Goal: Information Seeking & Learning: Learn about a topic

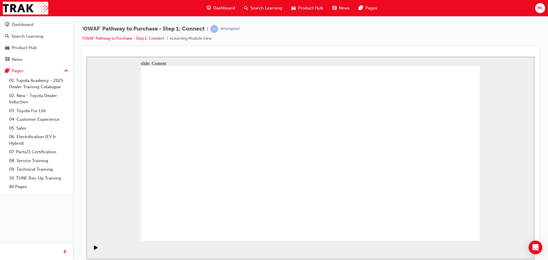
drag, startPoint x: 317, startPoint y: 189, endPoint x: 315, endPoint y: 191, distance: 3.2
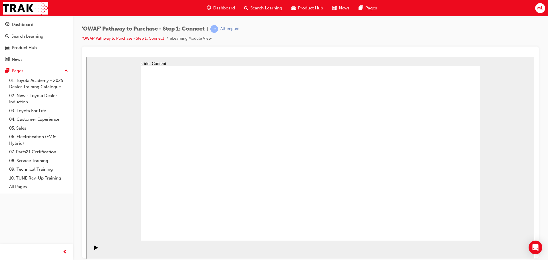
drag, startPoint x: 240, startPoint y: 202, endPoint x: 400, endPoint y: 91, distance: 195.4
drag, startPoint x: 281, startPoint y: 208, endPoint x: 446, endPoint y: 118, distance: 188.0
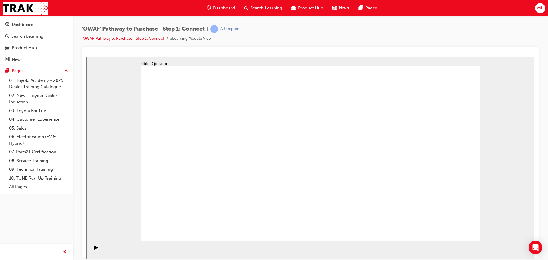
drag, startPoint x: 218, startPoint y: 165, endPoint x: 453, endPoint y: 153, distance: 234.4
drag, startPoint x: 249, startPoint y: 167, endPoint x: 418, endPoint y: 193, distance: 170.8
drag, startPoint x: 306, startPoint y: 161, endPoint x: 386, endPoint y: 190, distance: 85.3
drag, startPoint x: 183, startPoint y: 168, endPoint x: 347, endPoint y: 159, distance: 164.2
drag, startPoint x: 195, startPoint y: 209, endPoint x: 355, endPoint y: 119, distance: 183.7
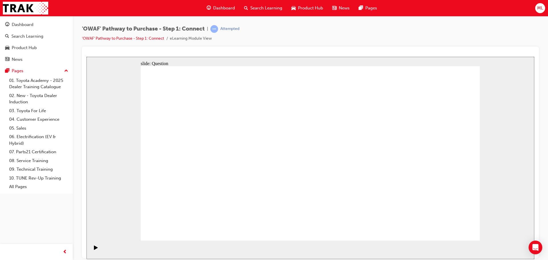
drag, startPoint x: 437, startPoint y: 162, endPoint x: 334, endPoint y: 159, distance: 103.3
drag, startPoint x: 421, startPoint y: 171, endPoint x: 207, endPoint y: 175, distance: 214.2
drag, startPoint x: 432, startPoint y: 169, endPoint x: 331, endPoint y: 174, distance: 100.5
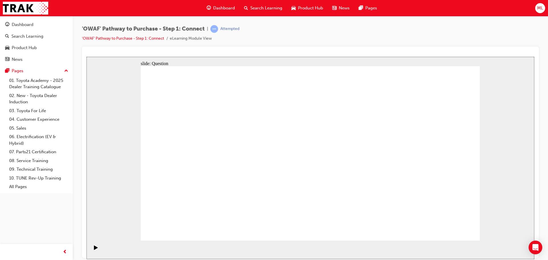
drag, startPoint x: 431, startPoint y: 175, endPoint x: 331, endPoint y: 176, distance: 100.1
drag, startPoint x: 425, startPoint y: 168, endPoint x: 321, endPoint y: 170, distance: 103.5
drag, startPoint x: 424, startPoint y: 172, endPoint x: 220, endPoint y: 173, distance: 203.9
drag, startPoint x: 419, startPoint y: 165, endPoint x: 211, endPoint y: 166, distance: 207.6
drag, startPoint x: 424, startPoint y: 171, endPoint x: 214, endPoint y: 166, distance: 210.5
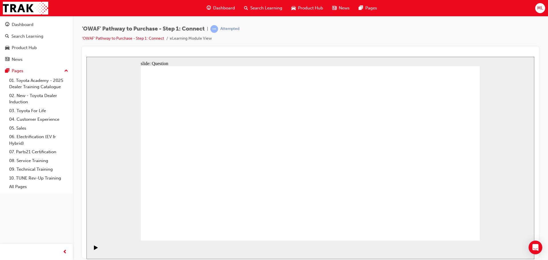
radio input "true"
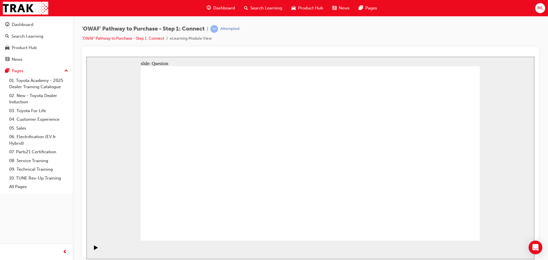
checkbox input "true"
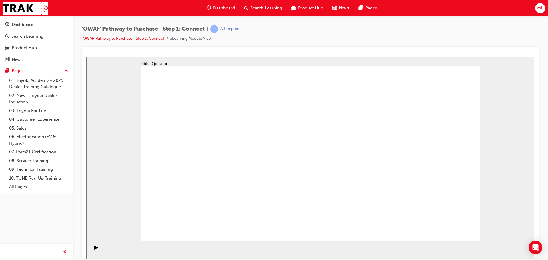
checkbox input "true"
drag, startPoint x: 214, startPoint y: 208, endPoint x: 329, endPoint y: 133, distance: 137.5
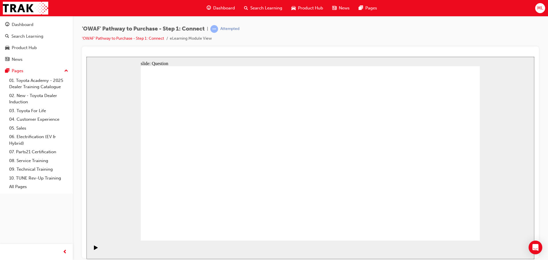
drag, startPoint x: 279, startPoint y: 223, endPoint x: 404, endPoint y: 131, distance: 155.0
drag, startPoint x: 340, startPoint y: 209, endPoint x: 212, endPoint y: 153, distance: 139.2
drag, startPoint x: 402, startPoint y: 191, endPoint x: 291, endPoint y: 152, distance: 117.8
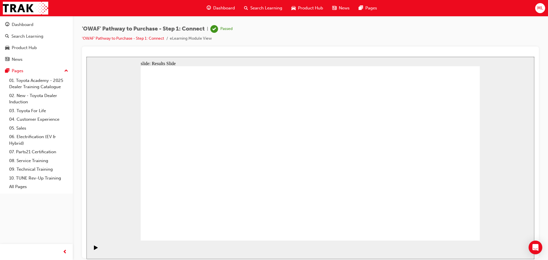
click at [265, 10] on span "Search Learning" at bounding box center [266, 8] width 32 height 7
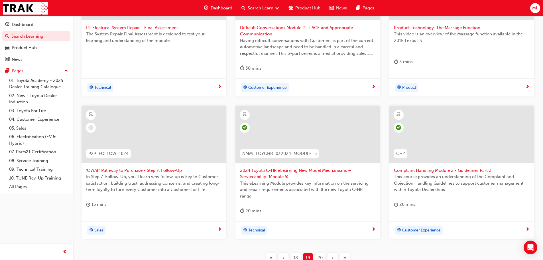
scroll to position [171, 0]
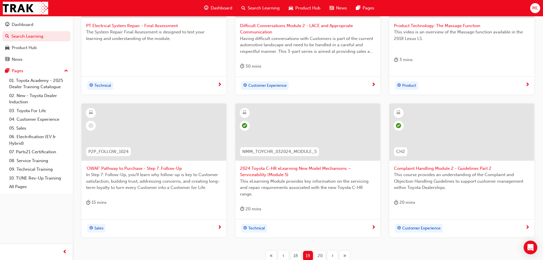
click at [144, 168] on span "'OWAF' Pathway to Purchase - Step 7: Follow-Up" at bounding box center [154, 168] width 136 height 7
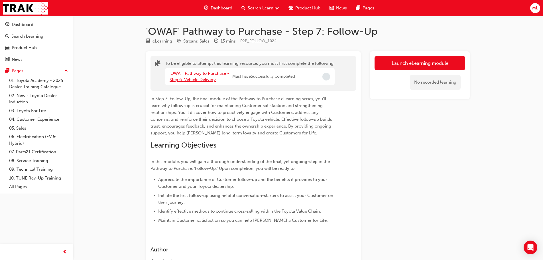
click at [188, 73] on link "'OWAF' Pathway to Purchase - Step 6: Vehicle Delivery" at bounding box center [200, 77] width 60 height 12
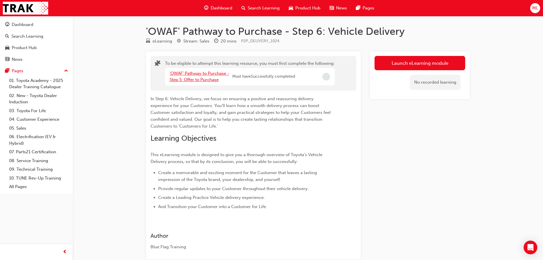
click at [188, 73] on link "'OWAF' Pathway to Purchase - Step 5: Offer to Purchase" at bounding box center [200, 77] width 60 height 12
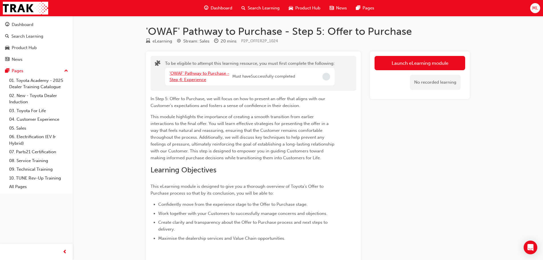
click at [188, 73] on link "'OWAF' Pathway to Purchase - Step 4: Experience" at bounding box center [200, 77] width 60 height 12
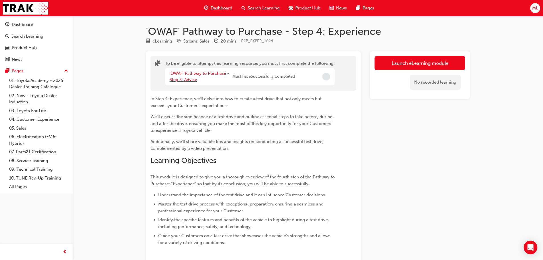
click at [188, 73] on link "'OWAF' Pathway to Purchase - Step 3: Advise" at bounding box center [200, 77] width 60 height 12
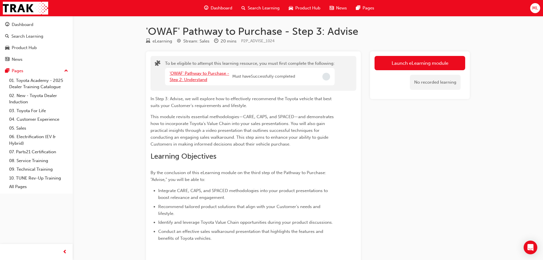
click at [188, 73] on link "'OWAF' Pathway to Purchase - Step 2: Understand" at bounding box center [200, 77] width 60 height 12
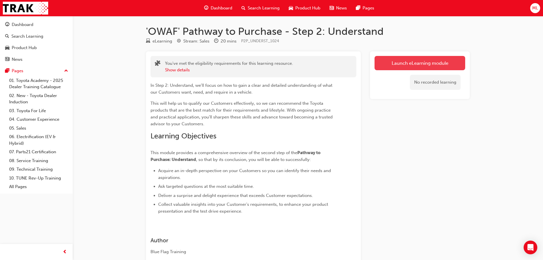
click at [413, 64] on button "Launch eLearning module" at bounding box center [420, 63] width 91 height 14
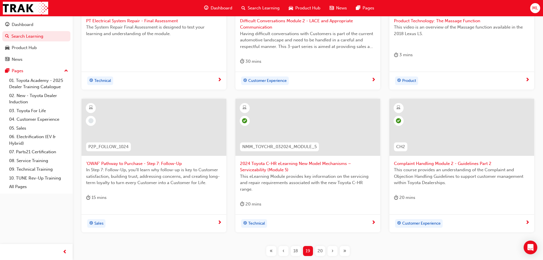
scroll to position [218, 0]
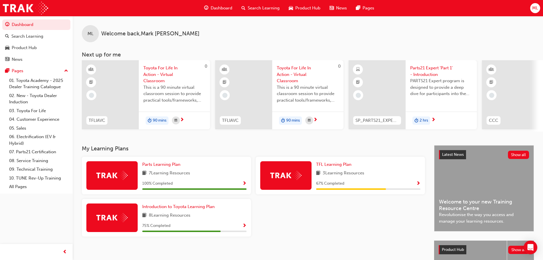
click at [267, 8] on span "Search Learning" at bounding box center [264, 8] width 32 height 7
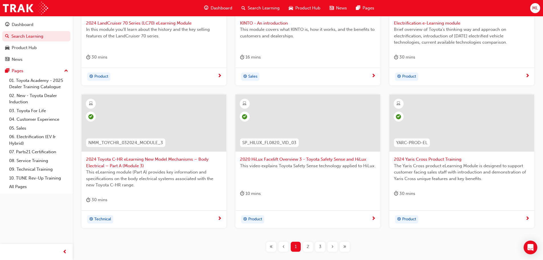
scroll to position [212, 0]
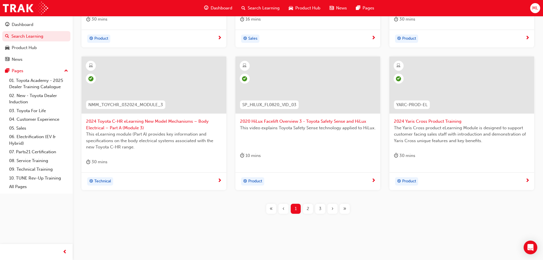
click at [322, 206] on div "3" at bounding box center [320, 209] width 10 height 10
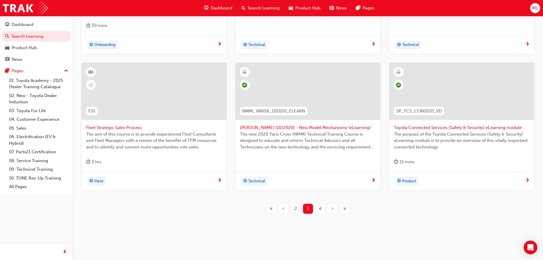
click at [331, 208] on div "›" at bounding box center [333, 209] width 10 height 10
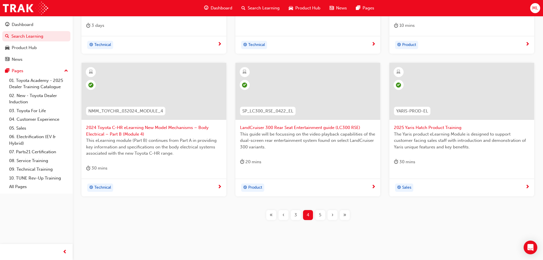
click at [333, 216] on span "›" at bounding box center [333, 215] width 2 height 7
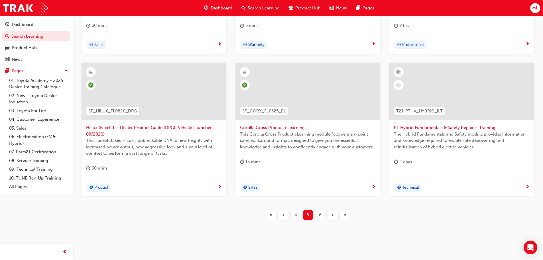
click at [333, 216] on span "›" at bounding box center [333, 215] width 2 height 7
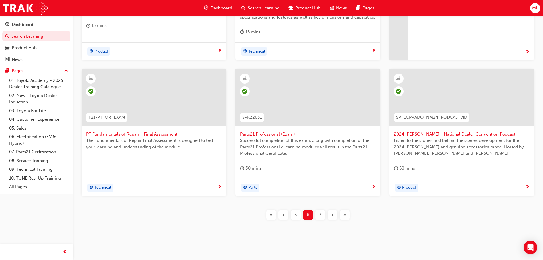
click at [333, 216] on span "›" at bounding box center [333, 215] width 2 height 7
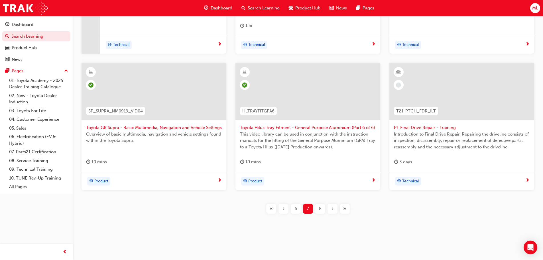
click at [332, 207] on span "›" at bounding box center [333, 208] width 2 height 7
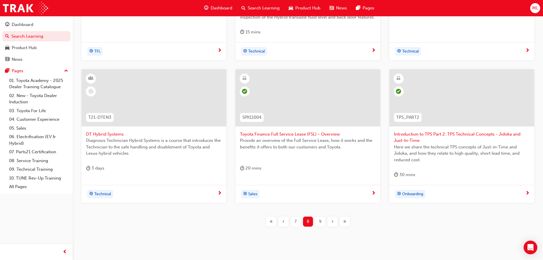
click at [335, 220] on div "›" at bounding box center [333, 221] width 10 height 10
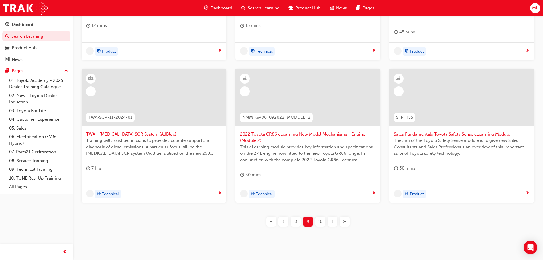
click at [334, 220] on div "›" at bounding box center [333, 221] width 10 height 10
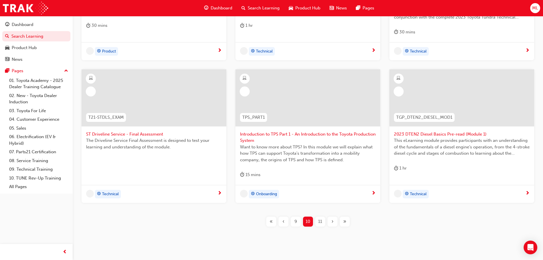
click at [334, 220] on div "›" at bounding box center [333, 221] width 10 height 10
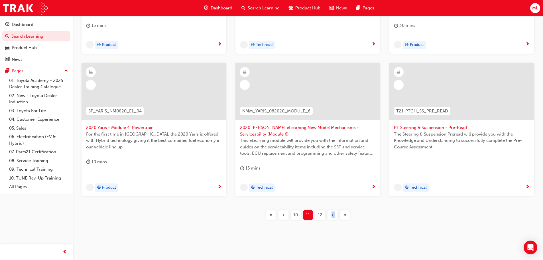
click at [334, 220] on div "SP_RV4HACE_NM0519_RS_VID01 RAV4 & HiAce Roadshow: Opening Business Session Open…" at bounding box center [308, 78] width 452 height 303
click at [332, 213] on span "›" at bounding box center [333, 215] width 2 height 7
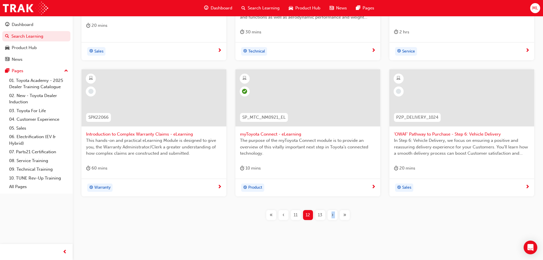
click at [331, 213] on div "›" at bounding box center [333, 215] width 10 height 10
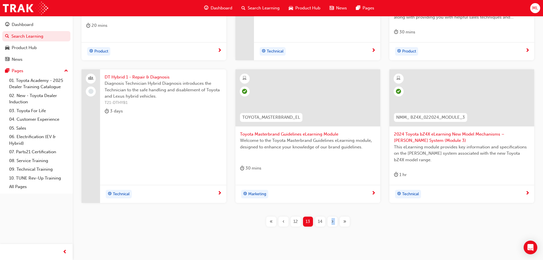
click at [334, 220] on div "›" at bounding box center [333, 221] width 10 height 10
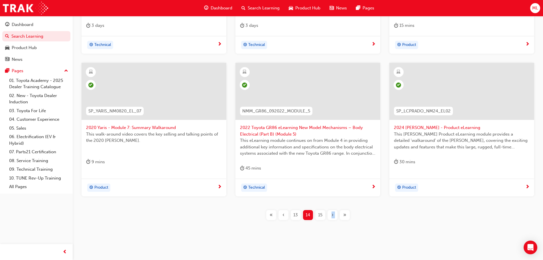
click at [333, 215] on span "›" at bounding box center [333, 215] width 2 height 7
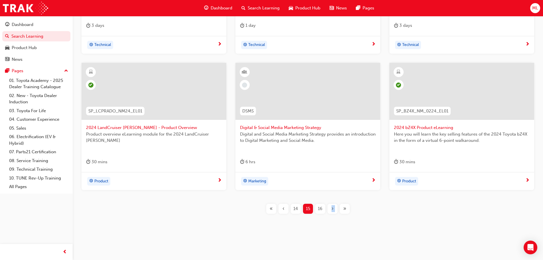
click at [332, 208] on span "›" at bounding box center [333, 208] width 2 height 7
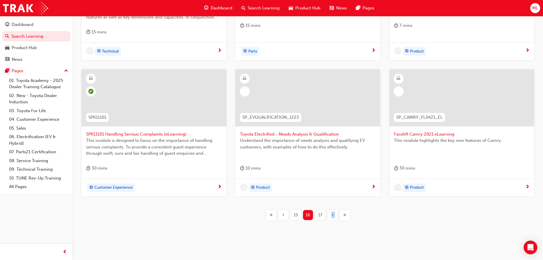
click at [332, 208] on div "NMM_TUNDRA_112023_MODULE_1 2023 Toyota Tundra eLearning New Model Mechanisms - …" at bounding box center [308, 78] width 452 height 303
click at [332, 214] on span "›" at bounding box center [333, 215] width 2 height 7
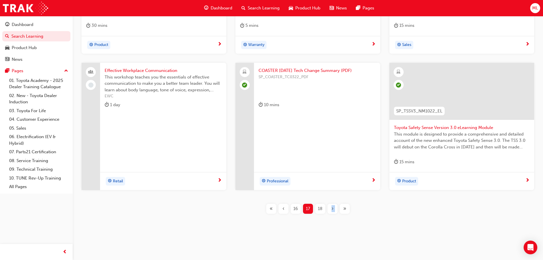
click at [332, 208] on span "›" at bounding box center [333, 208] width 2 height 7
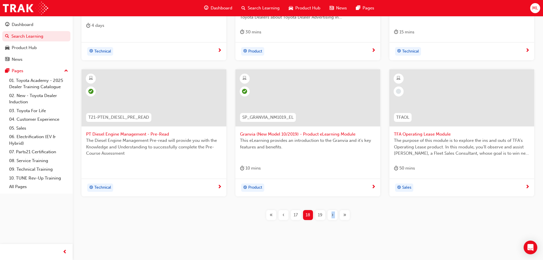
click at [322, 213] on span "19" at bounding box center [320, 215] width 5 height 7
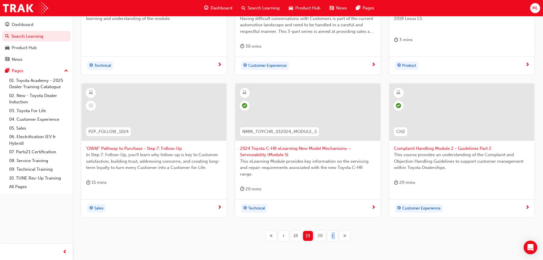
scroll to position [205, 0]
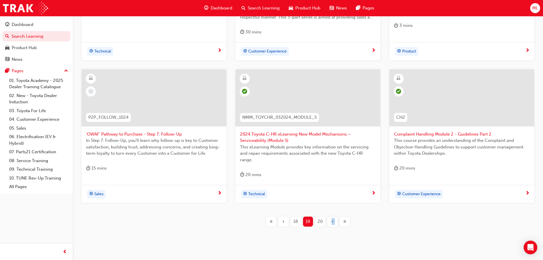
click at [119, 133] on span "'OWAF' Pathway to Purchase - Step 7: Follow-Up" at bounding box center [154, 134] width 136 height 7
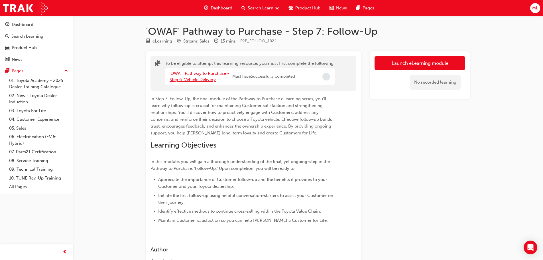
click at [183, 72] on link "'OWAF' Pathway to Purchase - Step 6: Vehicle Delivery" at bounding box center [200, 77] width 60 height 12
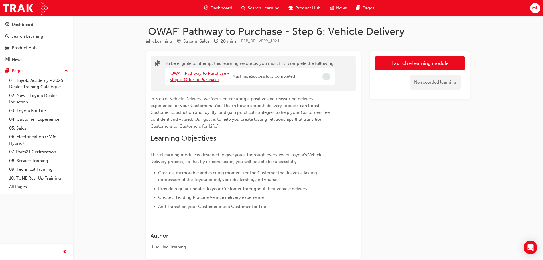
click at [189, 74] on link "'OWAF' Pathway to Purchase - Step 5: Offer to Purchase" at bounding box center [200, 77] width 60 height 12
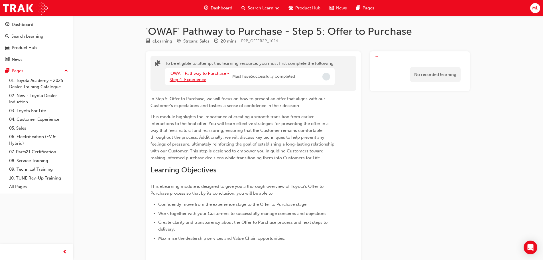
click at [181, 73] on link "'OWAF' Pathway to Purchase - Step 4: Experience" at bounding box center [200, 77] width 60 height 12
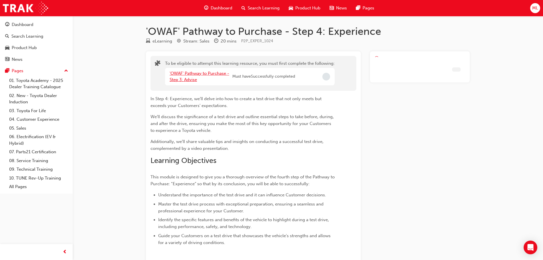
click at [183, 75] on link "'OWAF' Pathway to Purchase - Step 3: Advise" at bounding box center [200, 77] width 60 height 12
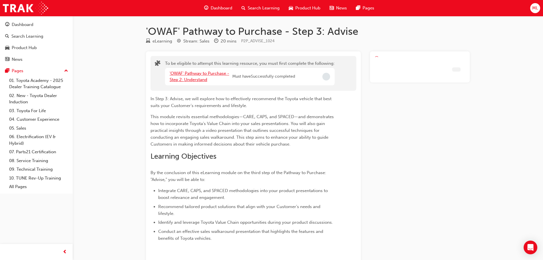
click at [182, 72] on link "'OWAF' Pathway to Purchase - Step 2: Understand" at bounding box center [200, 77] width 60 height 12
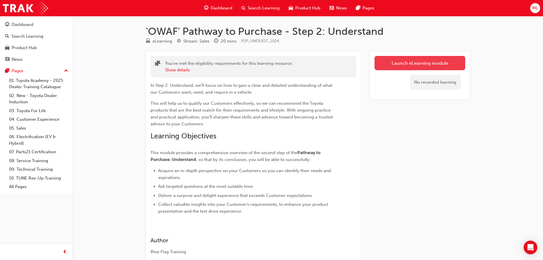
click at [419, 61] on link "Launch eLearning module" at bounding box center [420, 63] width 91 height 14
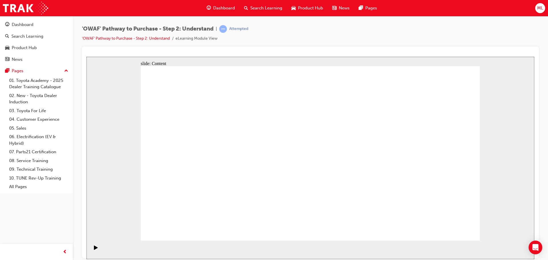
click at [393, 27] on div "'OWAF' Pathway to Purchase - Step 2: Understand | Attempted 'OWAF' Pathway to P…" at bounding box center [310, 35] width 457 height 21
